Goal: Task Accomplishment & Management: Manage account settings

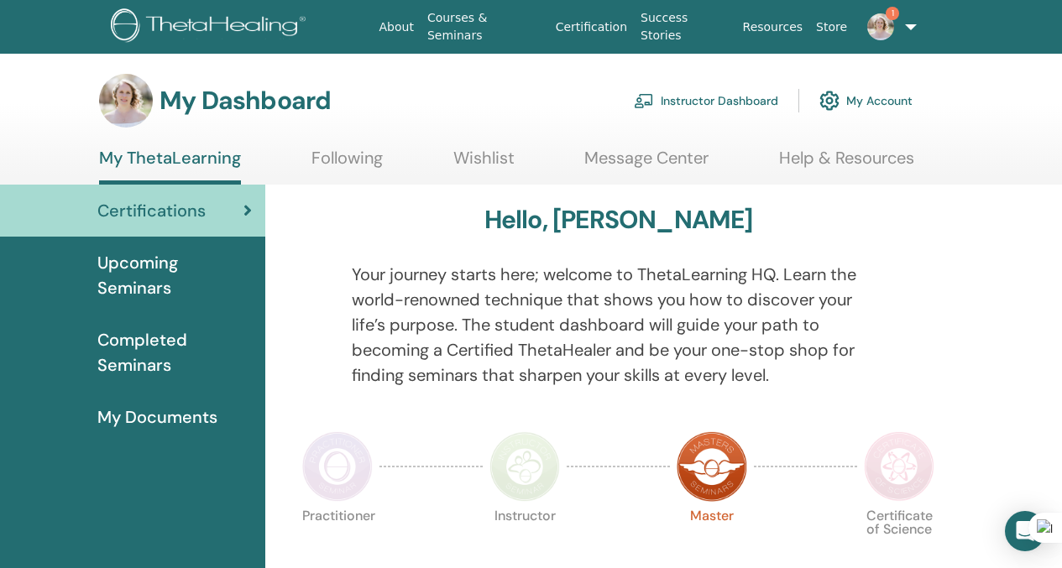
click at [753, 105] on link "Instructor Dashboard" at bounding box center [706, 100] width 144 height 37
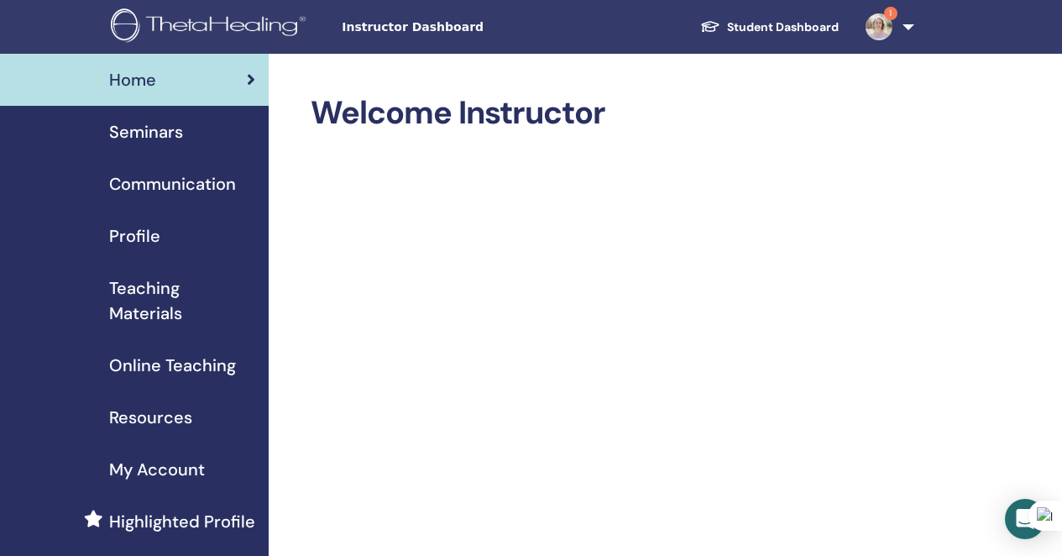
click at [164, 142] on span "Seminars" at bounding box center [146, 131] width 74 height 25
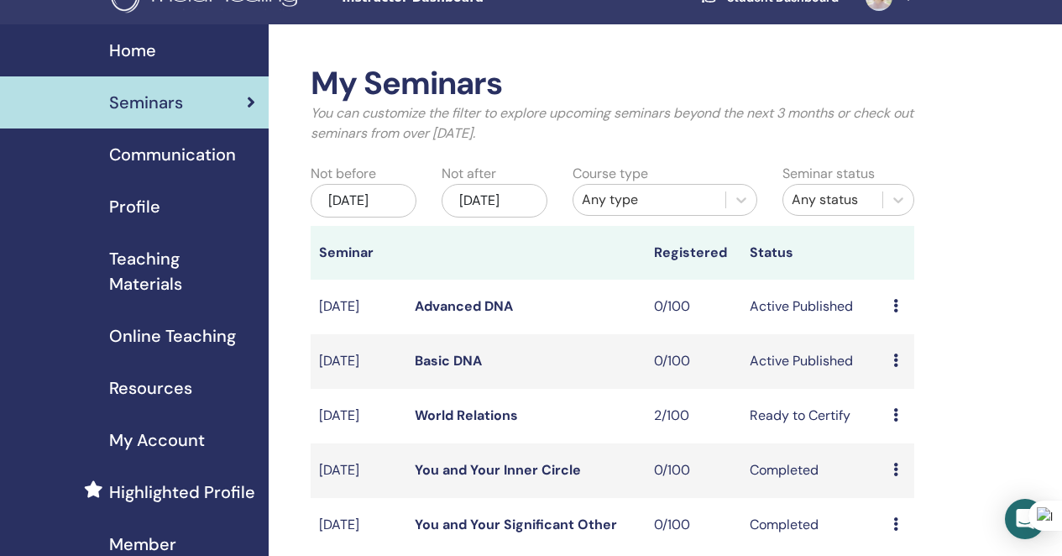
scroll to position [36, 0]
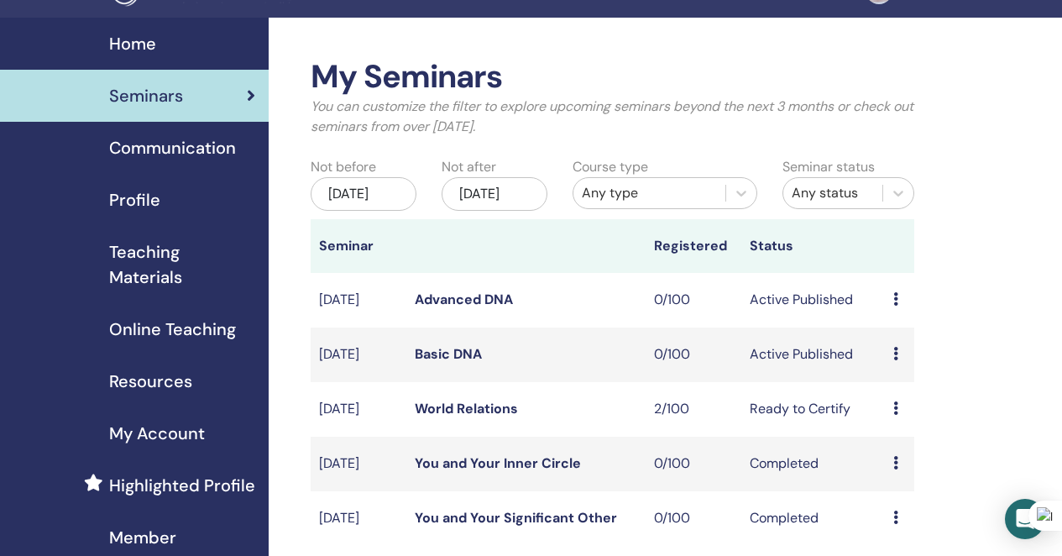
click at [795, 432] on td "Ready to Certify" at bounding box center [813, 409] width 144 height 55
click at [897, 415] on icon at bounding box center [895, 407] width 5 height 13
click at [901, 492] on link "Attendees" at bounding box center [908, 491] width 64 height 18
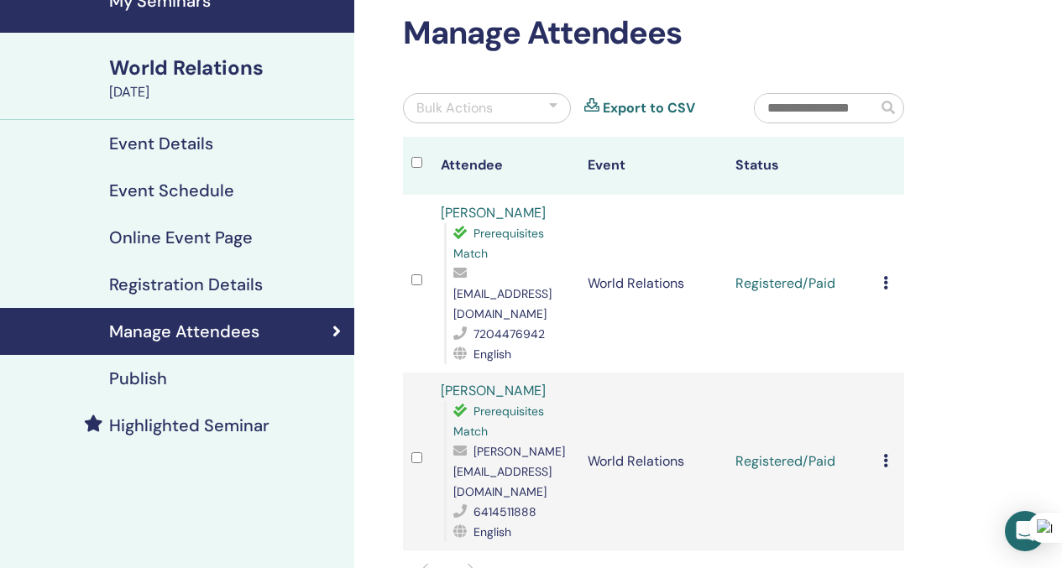
scroll to position [102, 0]
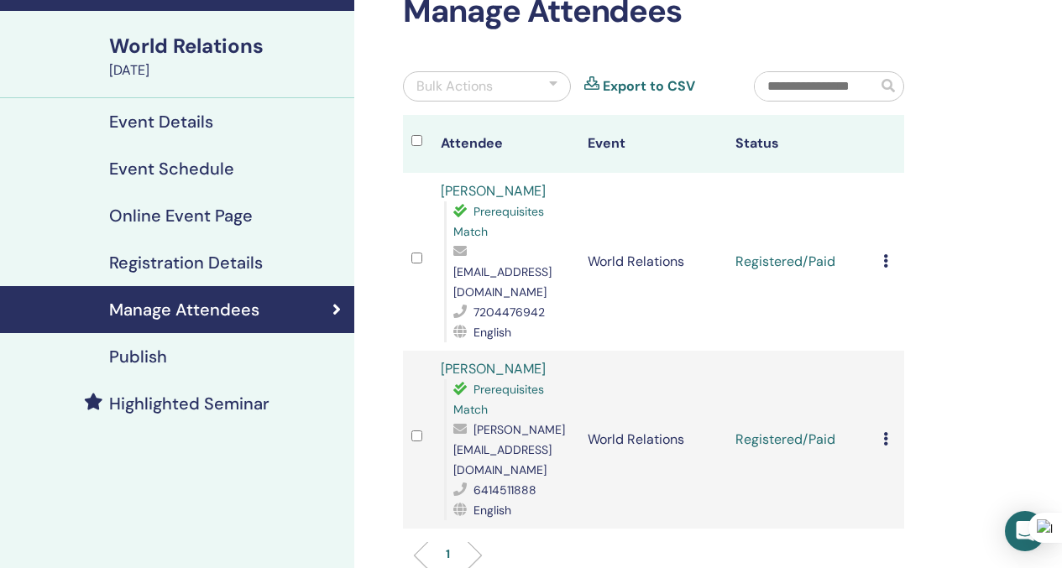
click at [883, 254] on icon at bounding box center [885, 260] width 5 height 13
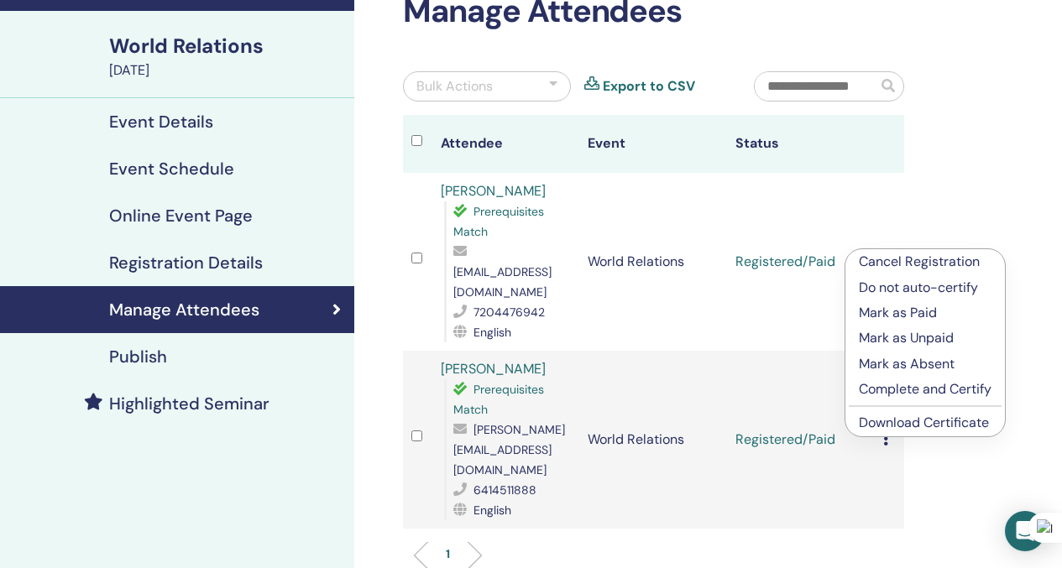
click at [883, 394] on p "Complete and Certify" at bounding box center [925, 390] width 133 height 20
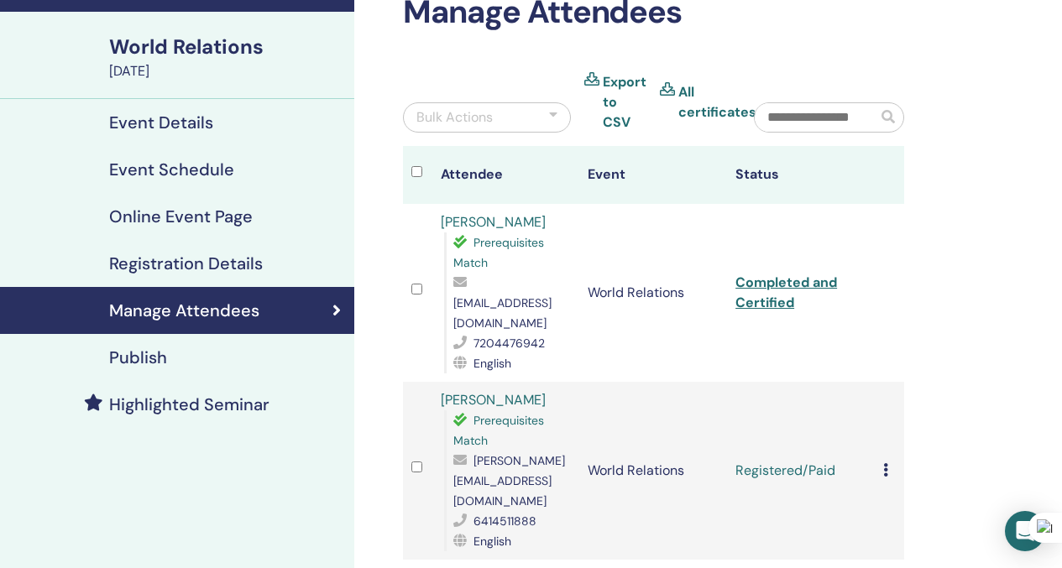
scroll to position [102, 0]
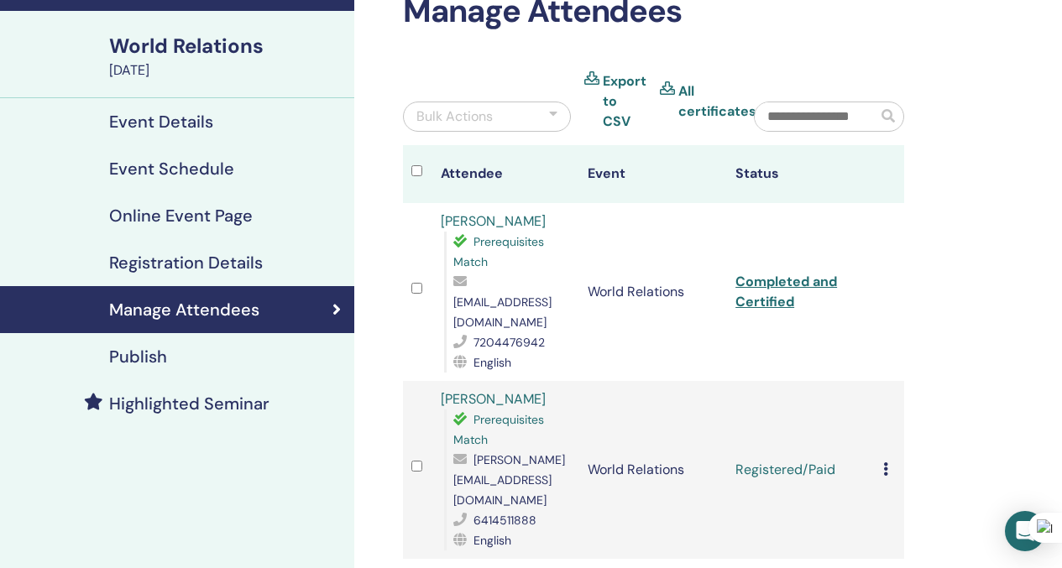
click at [882, 440] on td "Cancel Registration Do not auto-certify Mark as Paid Mark as Unpaid Mark as Abs…" at bounding box center [889, 470] width 29 height 178
click at [885, 463] on icon at bounding box center [885, 469] width 5 height 13
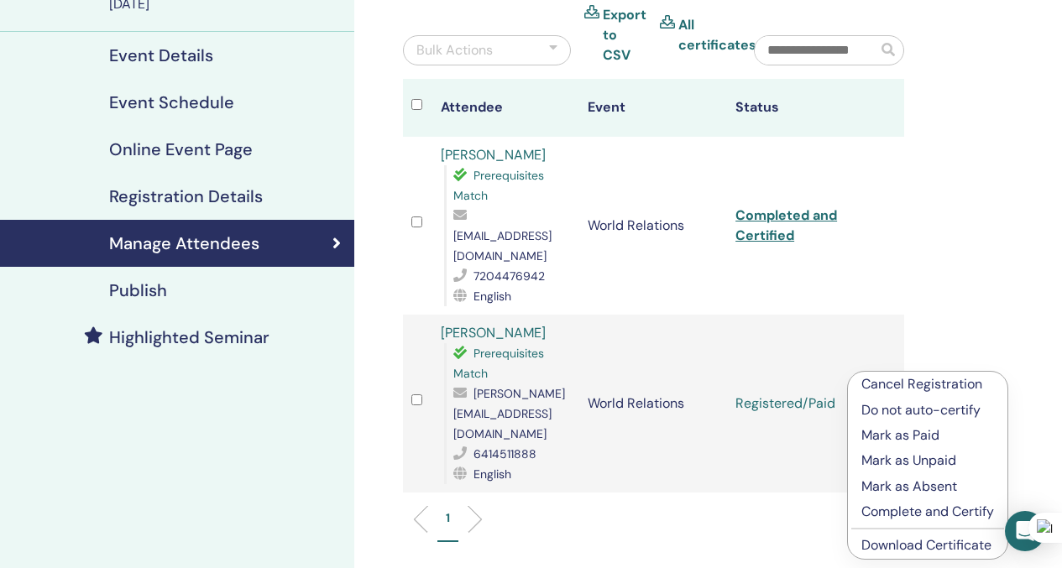
scroll to position [204, 0]
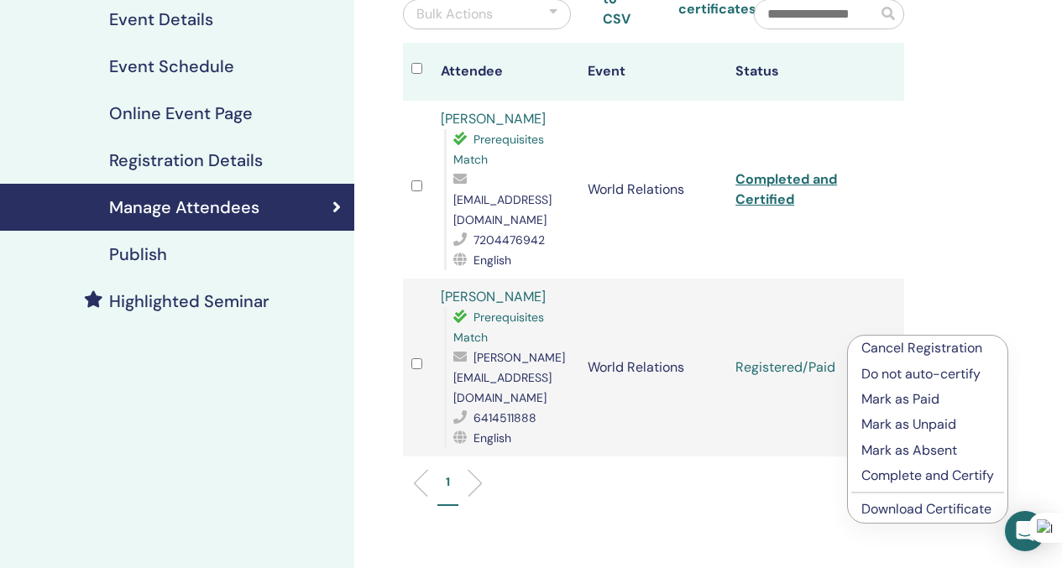
click at [890, 479] on p "Complete and Certify" at bounding box center [927, 476] width 133 height 20
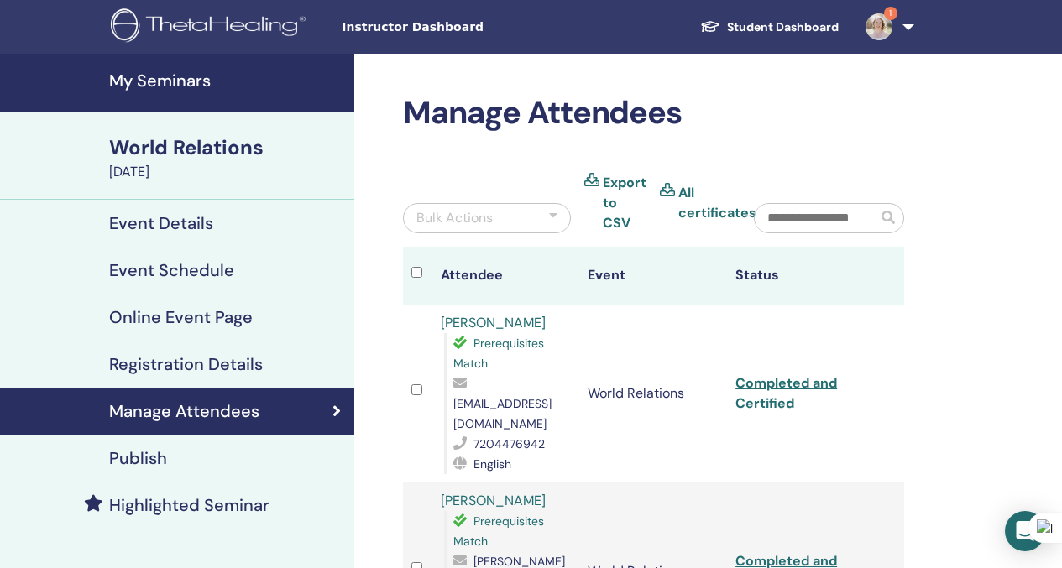
click at [203, 365] on h4 "Registration Details" at bounding box center [186, 364] width 154 height 20
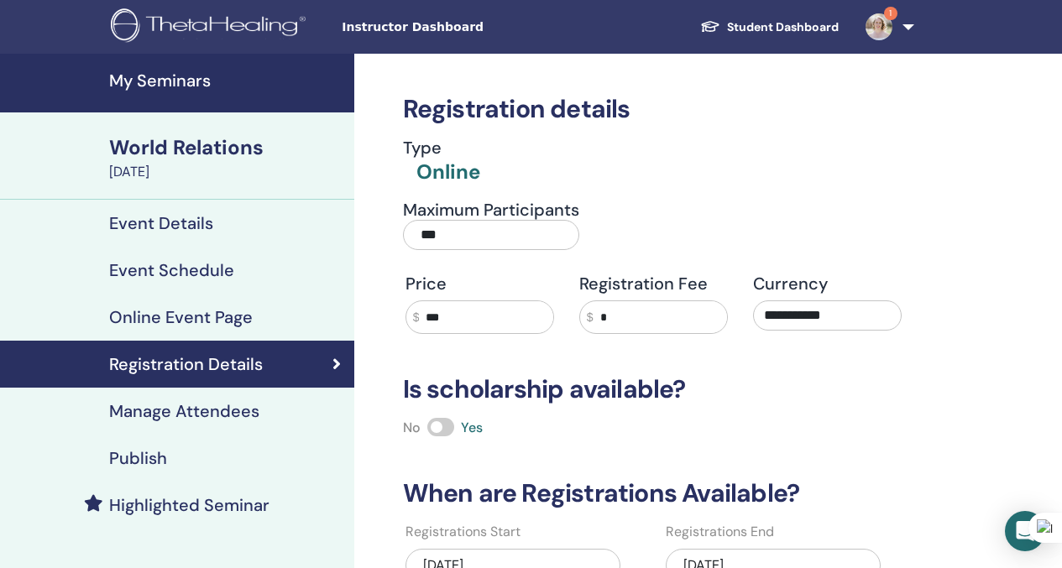
click at [165, 219] on h4 "Event Details" at bounding box center [161, 223] width 104 height 20
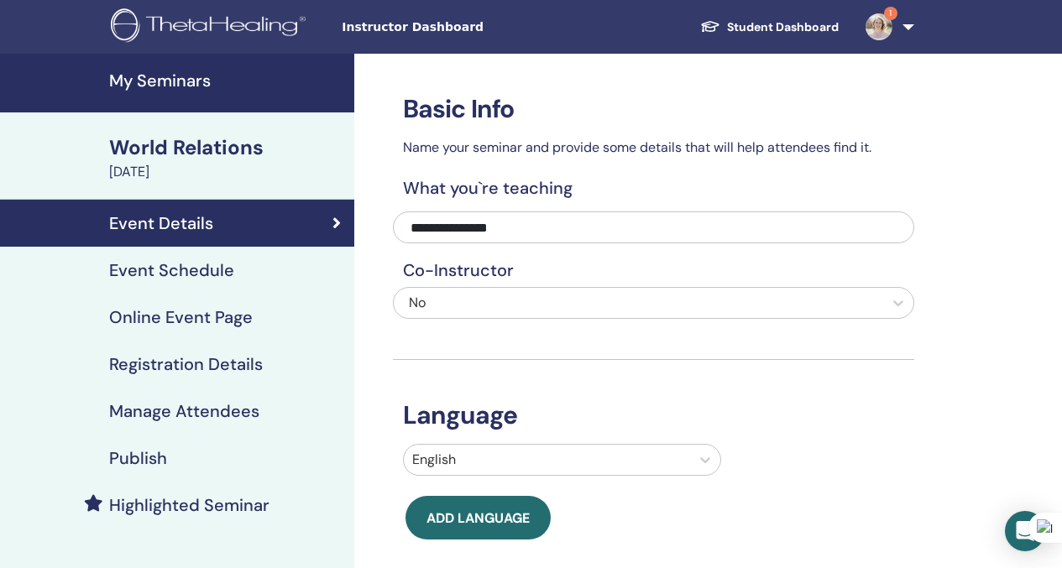
click at [165, 86] on h4 "My Seminars" at bounding box center [226, 81] width 235 height 20
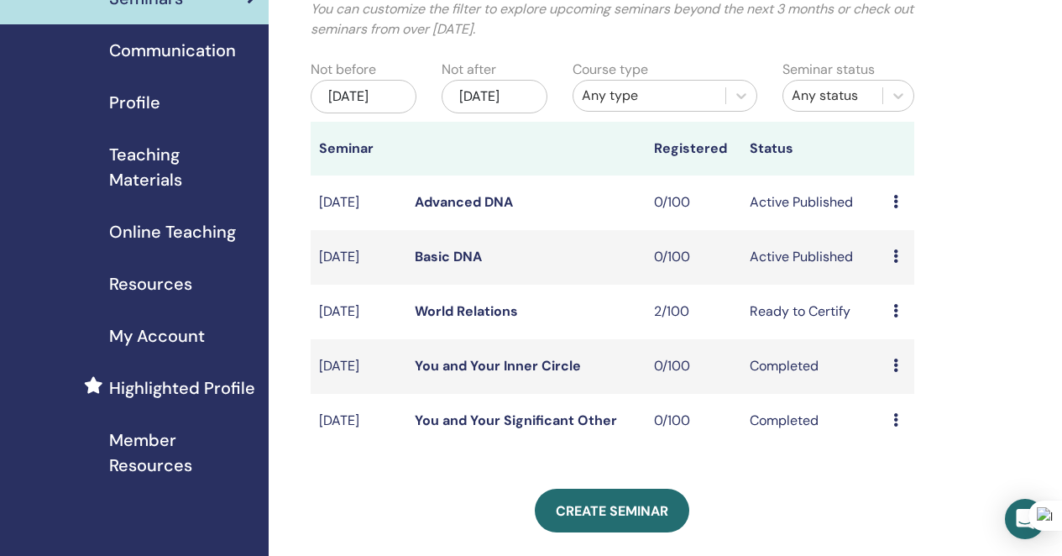
scroll to position [138, 0]
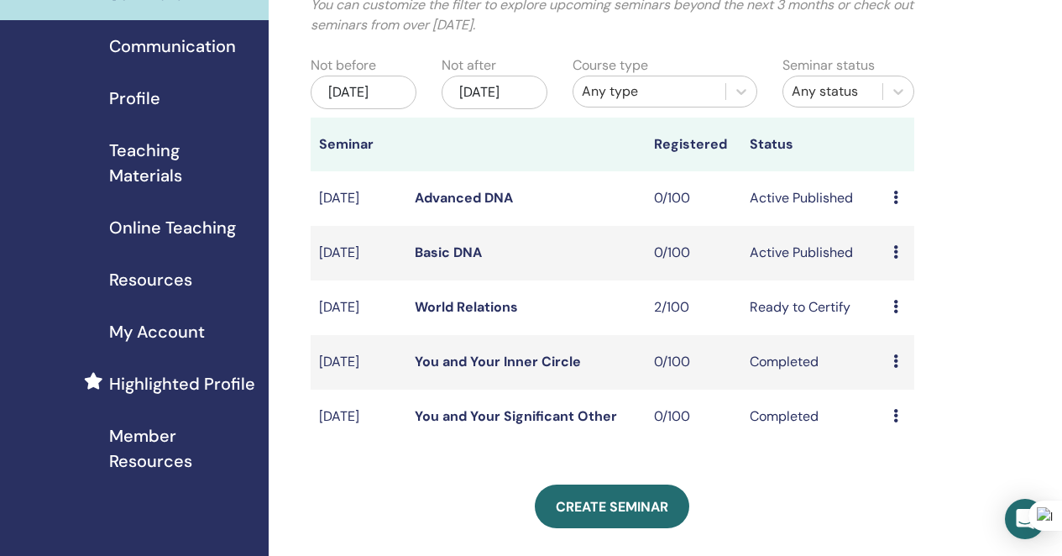
click at [895, 313] on icon at bounding box center [895, 306] width 5 height 13
click at [898, 317] on div "Preview Edit Attendees Cancel" at bounding box center [899, 307] width 12 height 20
click at [810, 326] on td "Ready to Certify" at bounding box center [813, 307] width 144 height 55
click at [753, 330] on td "Ready to Certify" at bounding box center [813, 307] width 144 height 55
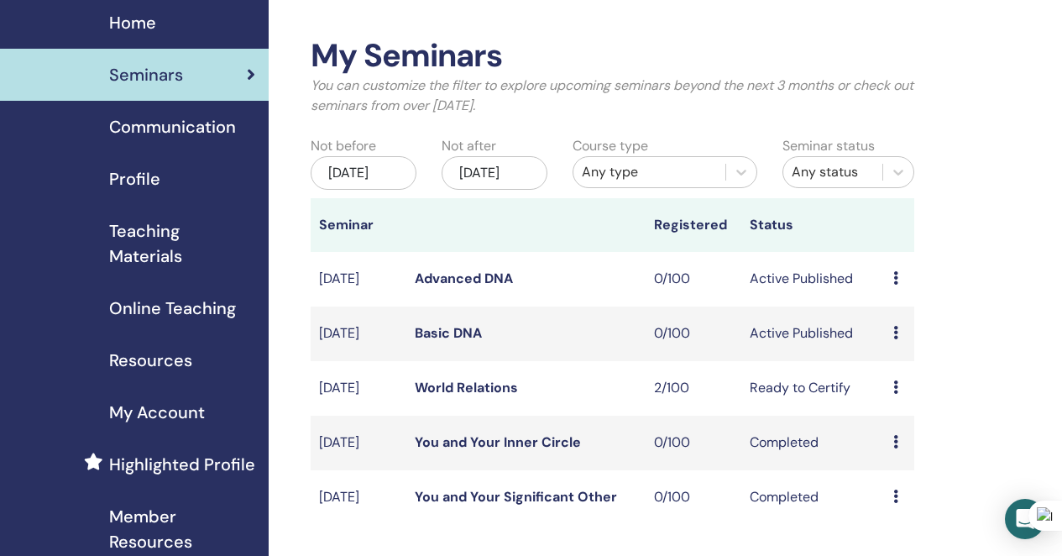
scroll to position [0, 0]
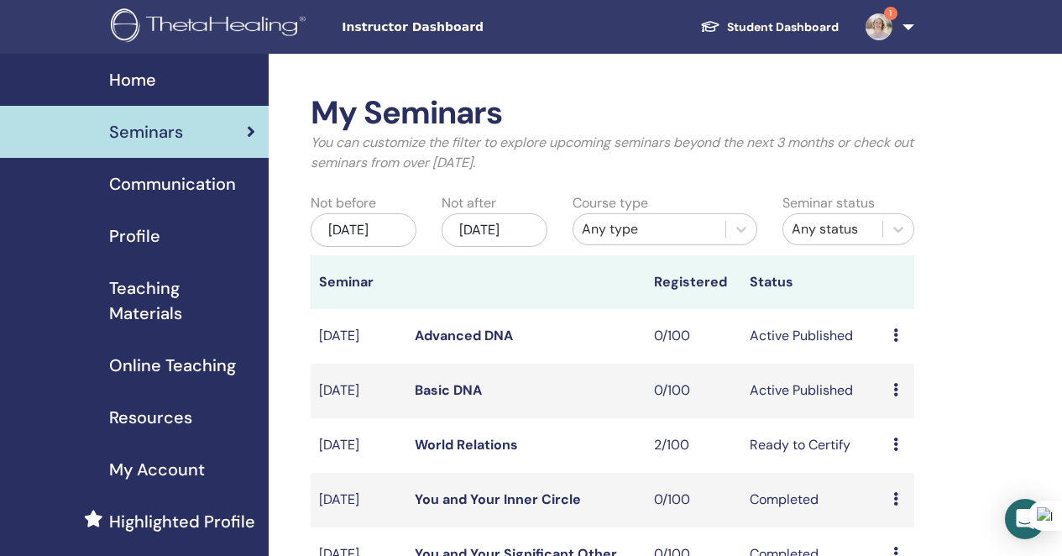
click at [903, 21] on link "1" at bounding box center [886, 27] width 69 height 54
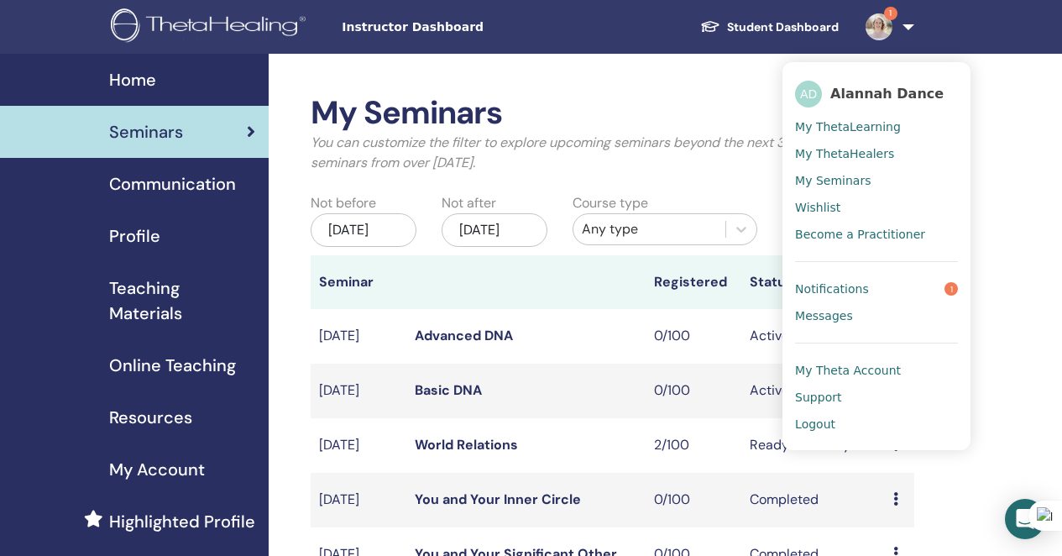
click at [870, 289] on link "Notifications 1" at bounding box center [876, 288] width 163 height 27
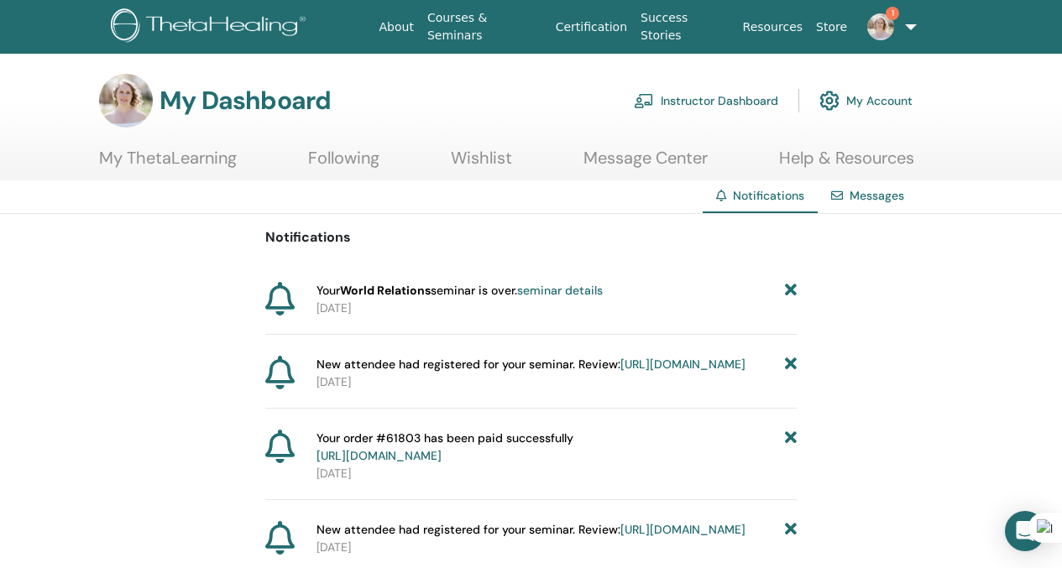
click at [188, 163] on link "My ThetaLearning" at bounding box center [168, 164] width 138 height 33
